Goal: Task Accomplishment & Management: Manage account settings

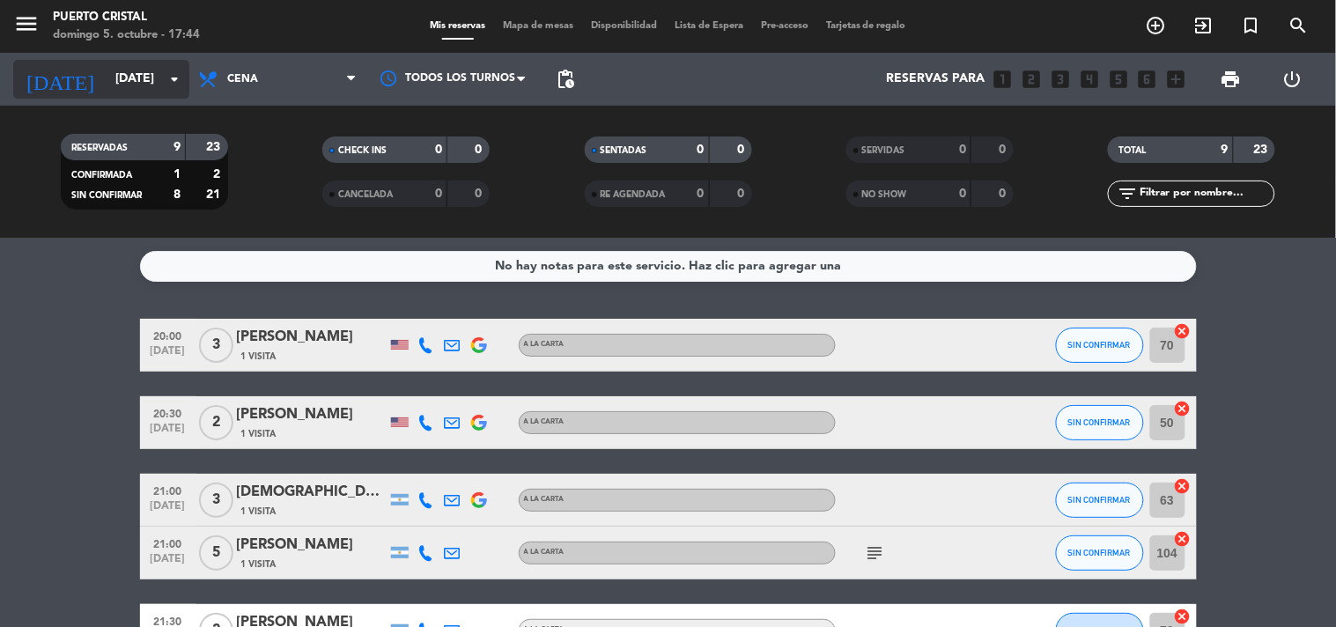
click at [136, 93] on input "[DATE]" at bounding box center [190, 79] width 167 height 32
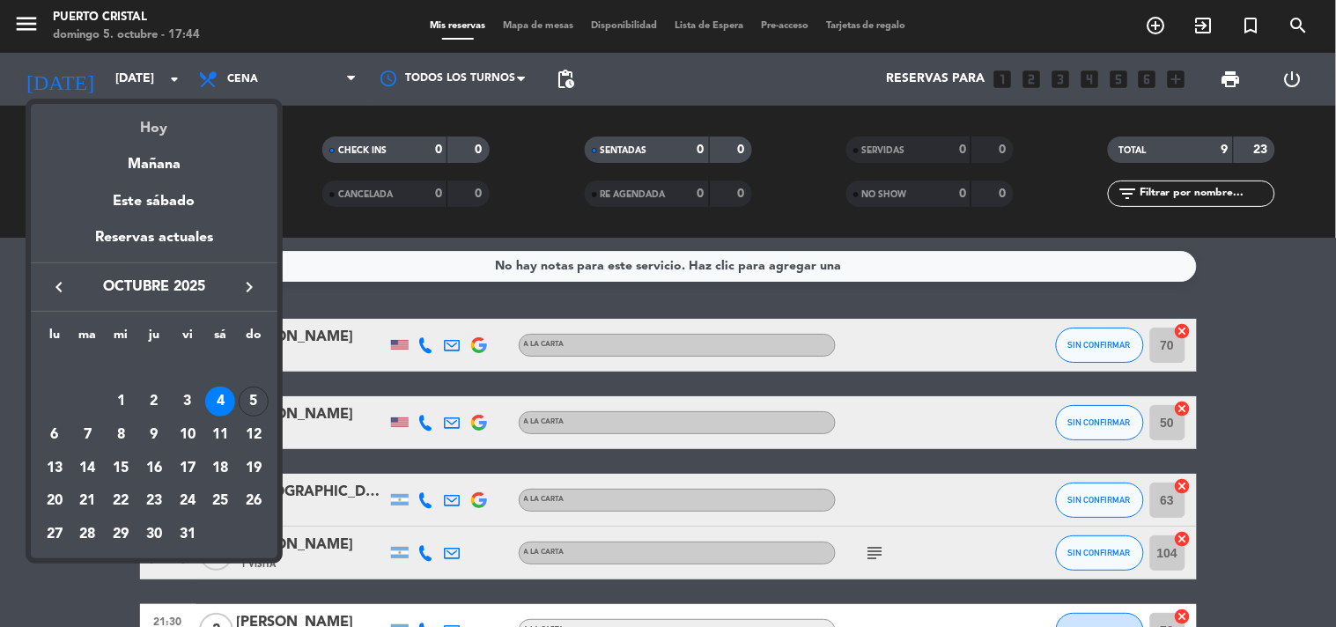
click at [159, 122] on div "Hoy" at bounding box center [154, 122] width 247 height 36
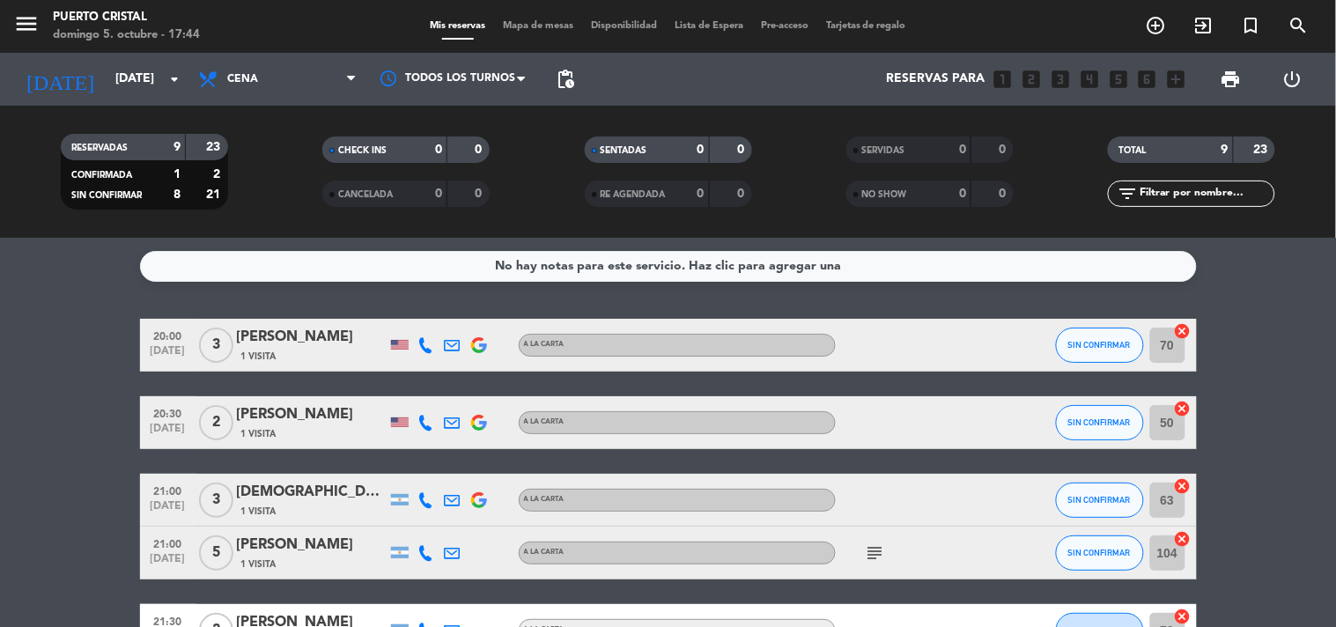
type input "[DATE]"
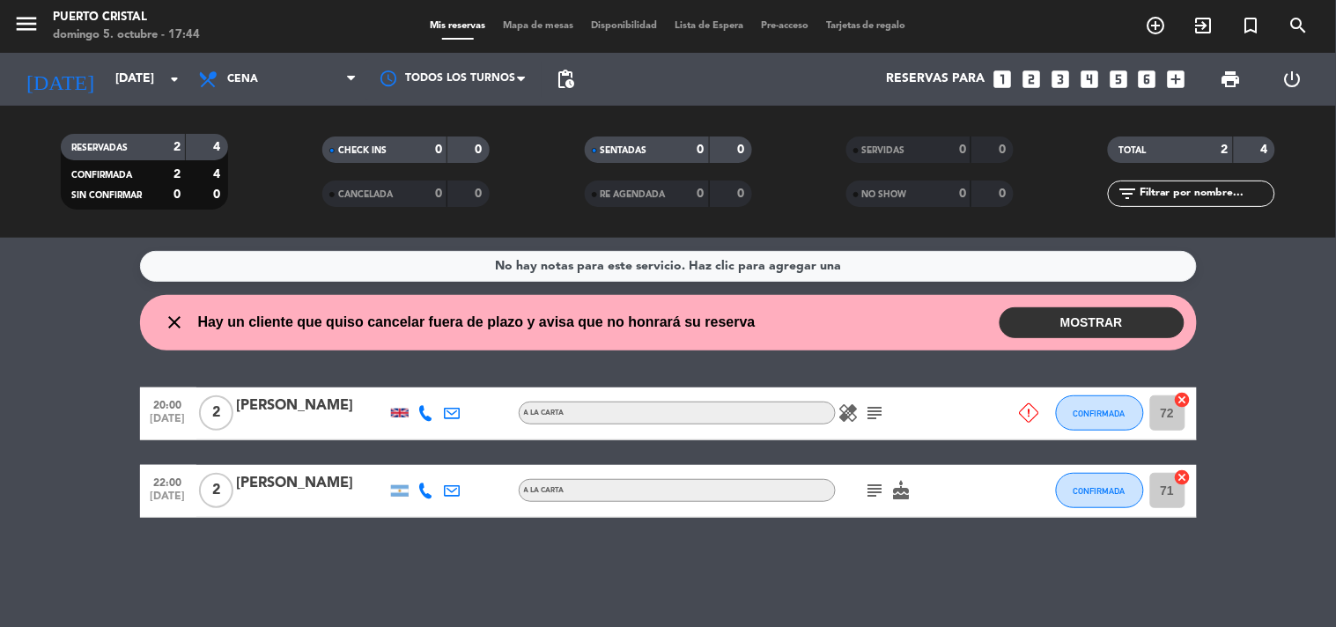
click at [1130, 314] on button "MOSTRAR" at bounding box center [1091, 322] width 185 height 31
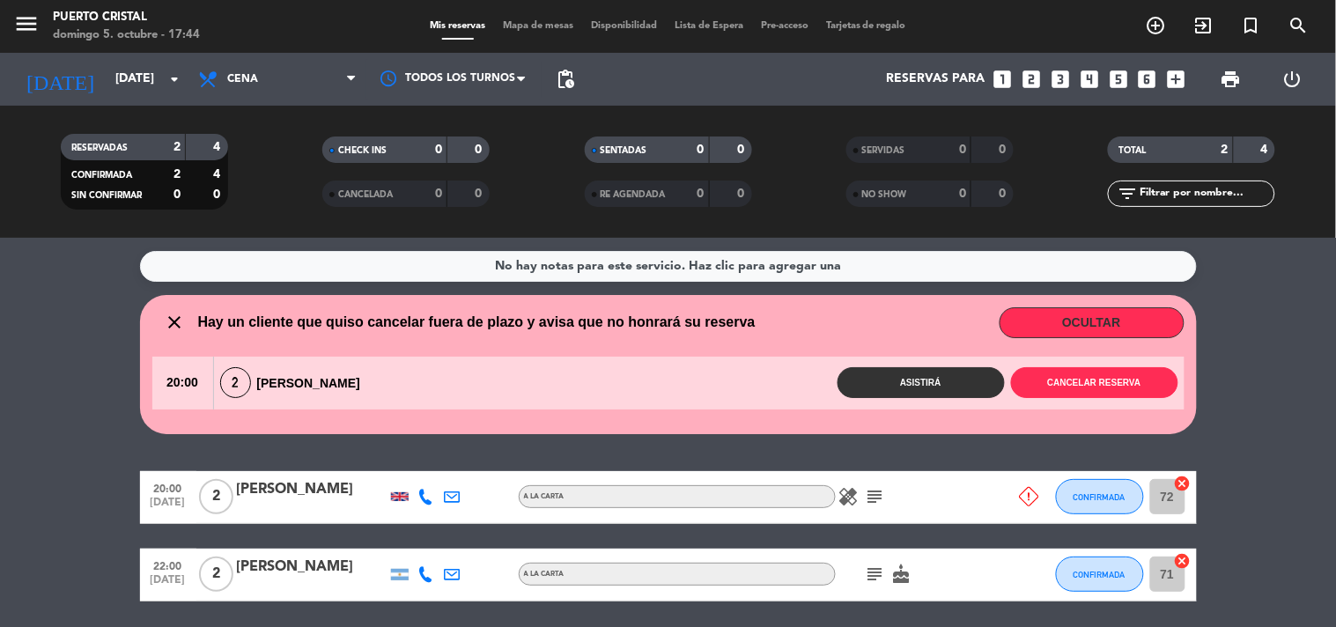
click at [879, 381] on button "Asistirá" at bounding box center [920, 382] width 167 height 31
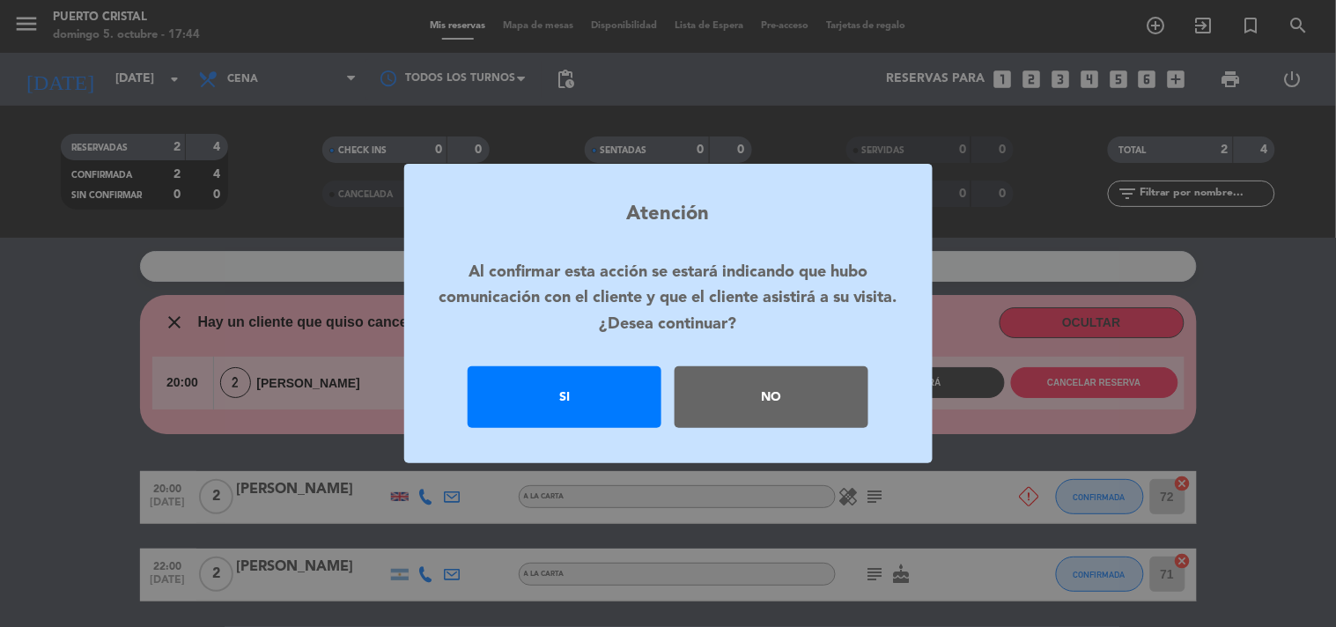
click at [742, 405] on div "No" at bounding box center [772, 397] width 194 height 62
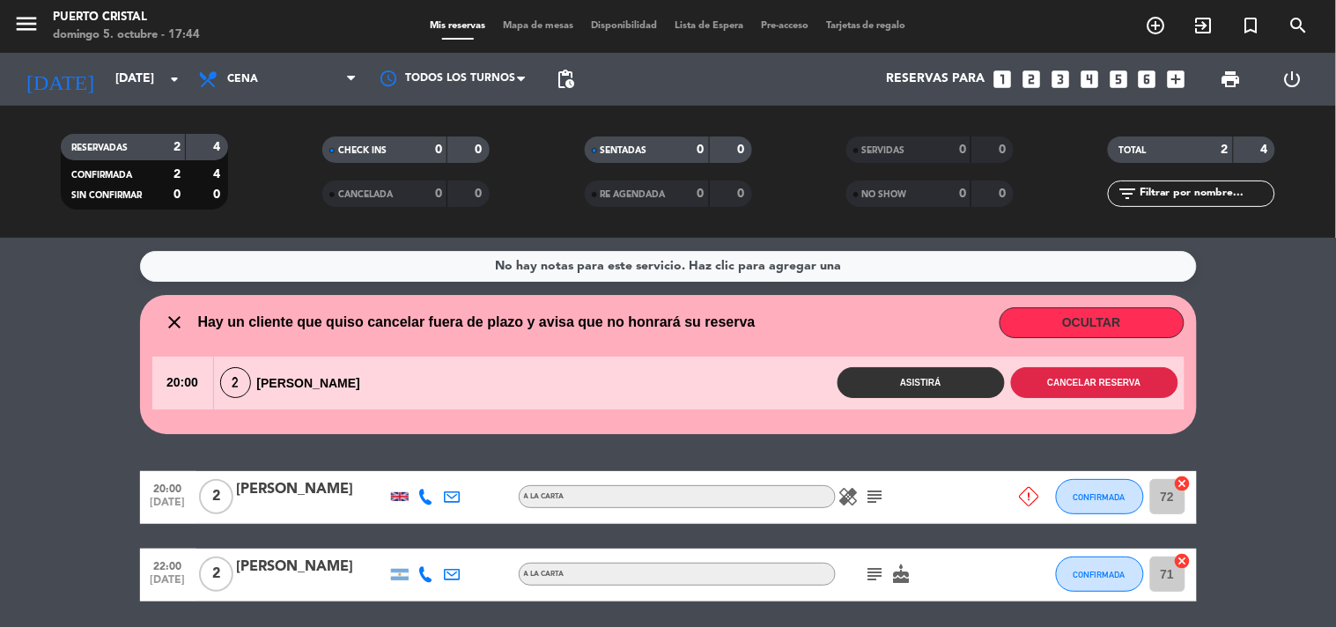
click at [1072, 374] on button "Cancelar reserva" at bounding box center [1094, 382] width 167 height 31
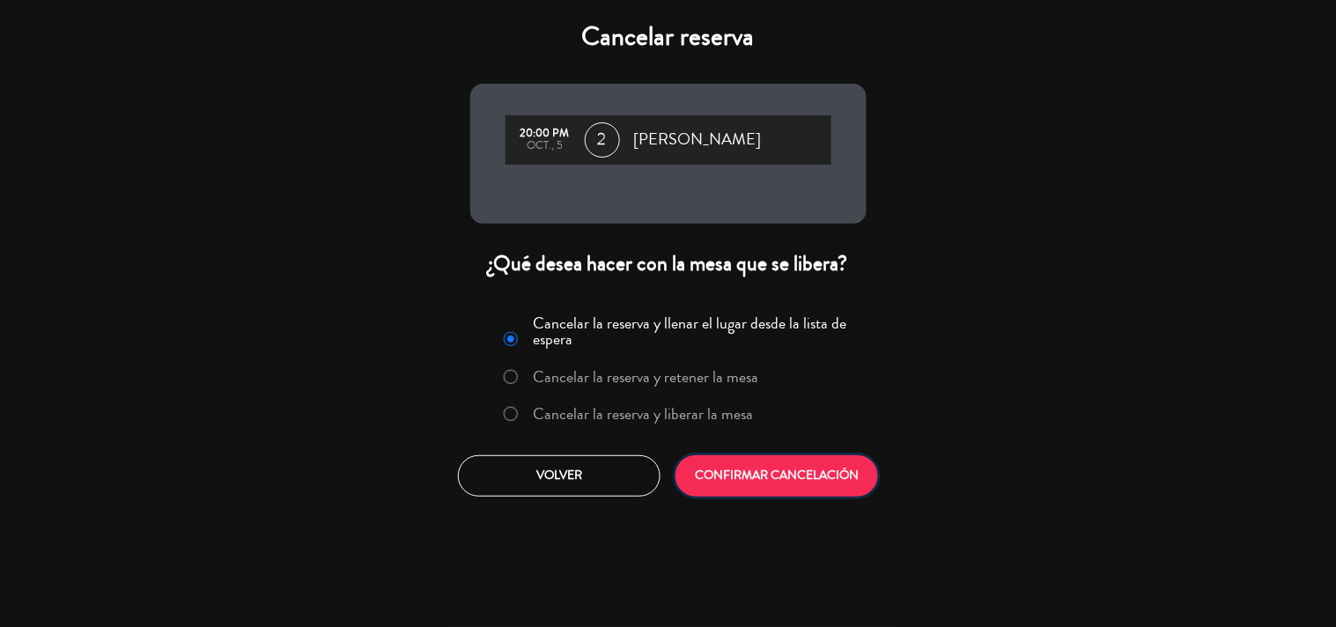
click at [747, 477] on button "CONFIRMAR CANCELACIÓN" at bounding box center [776, 475] width 203 height 41
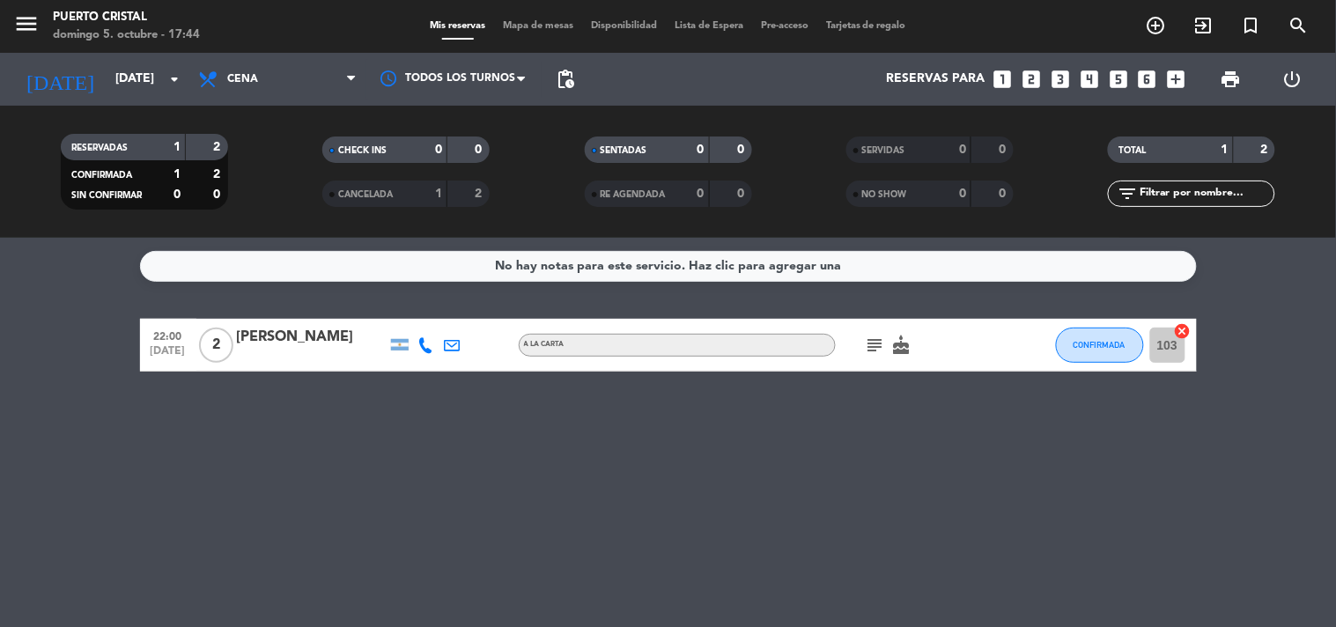
click at [707, 484] on div "No hay notas para este servicio. Haz clic para agregar una 22:00 [DATE] 2 [PERS…" at bounding box center [668, 432] width 1336 height 389
click at [434, 342] on div at bounding box center [426, 345] width 26 height 52
click at [424, 348] on icon at bounding box center [426, 345] width 16 height 16
click at [416, 308] on span "Copiar" at bounding box center [413, 315] width 37 height 18
